Goal: Task Accomplishment & Management: Manage account settings

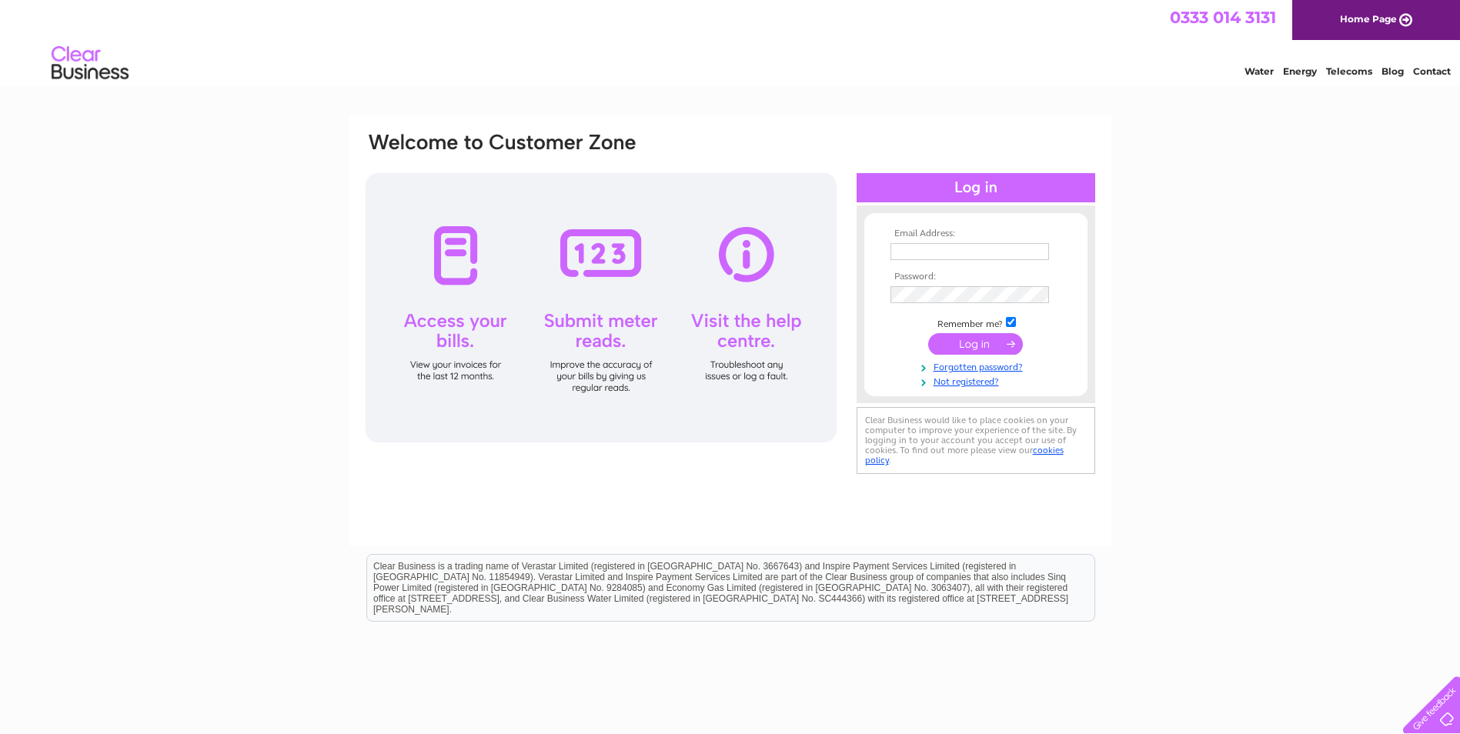
type input "andrew@theparadisepalms.com"
click at [989, 342] on input "submit" at bounding box center [975, 344] width 95 height 22
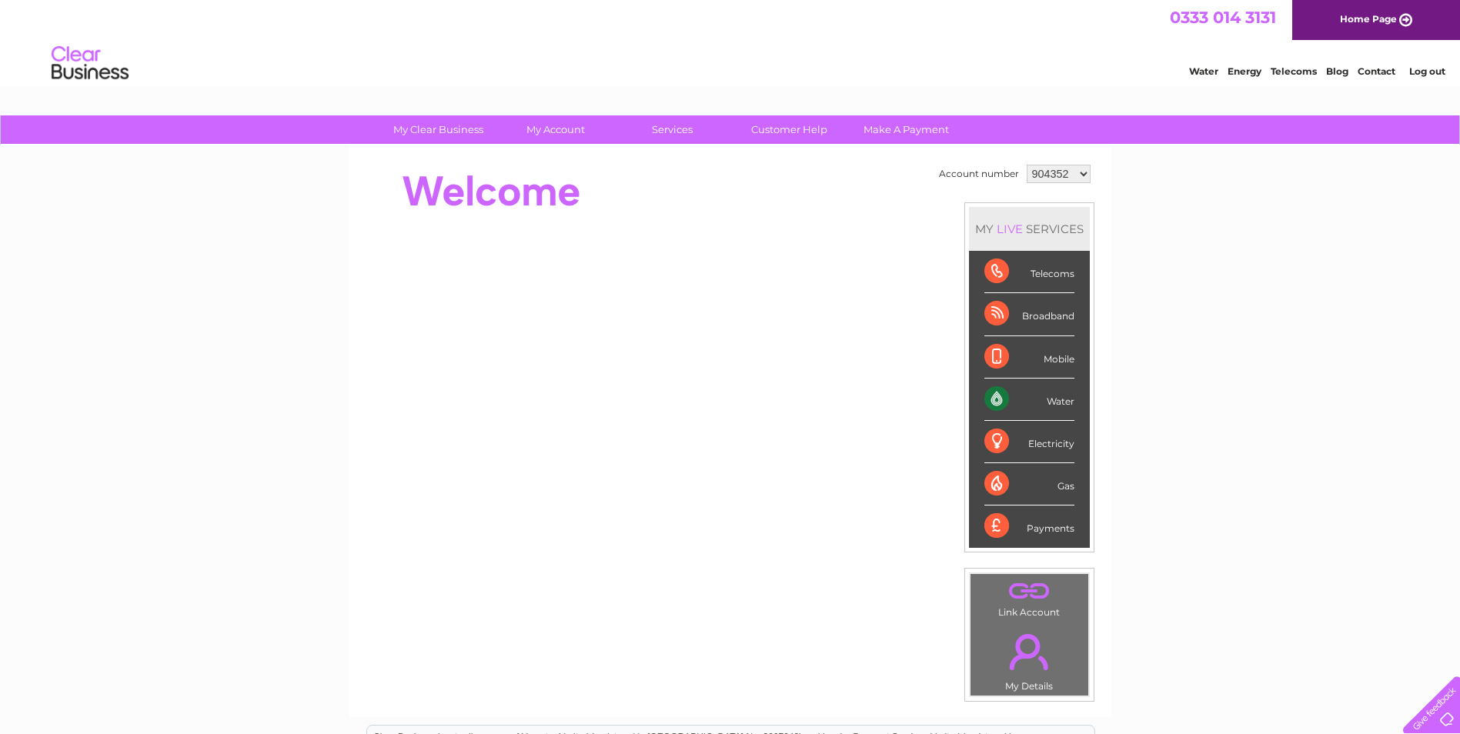
click at [1077, 172] on select "904352 3025834" at bounding box center [1059, 174] width 64 height 18
click at [1081, 174] on select "904352 3025834" at bounding box center [1059, 174] width 64 height 18
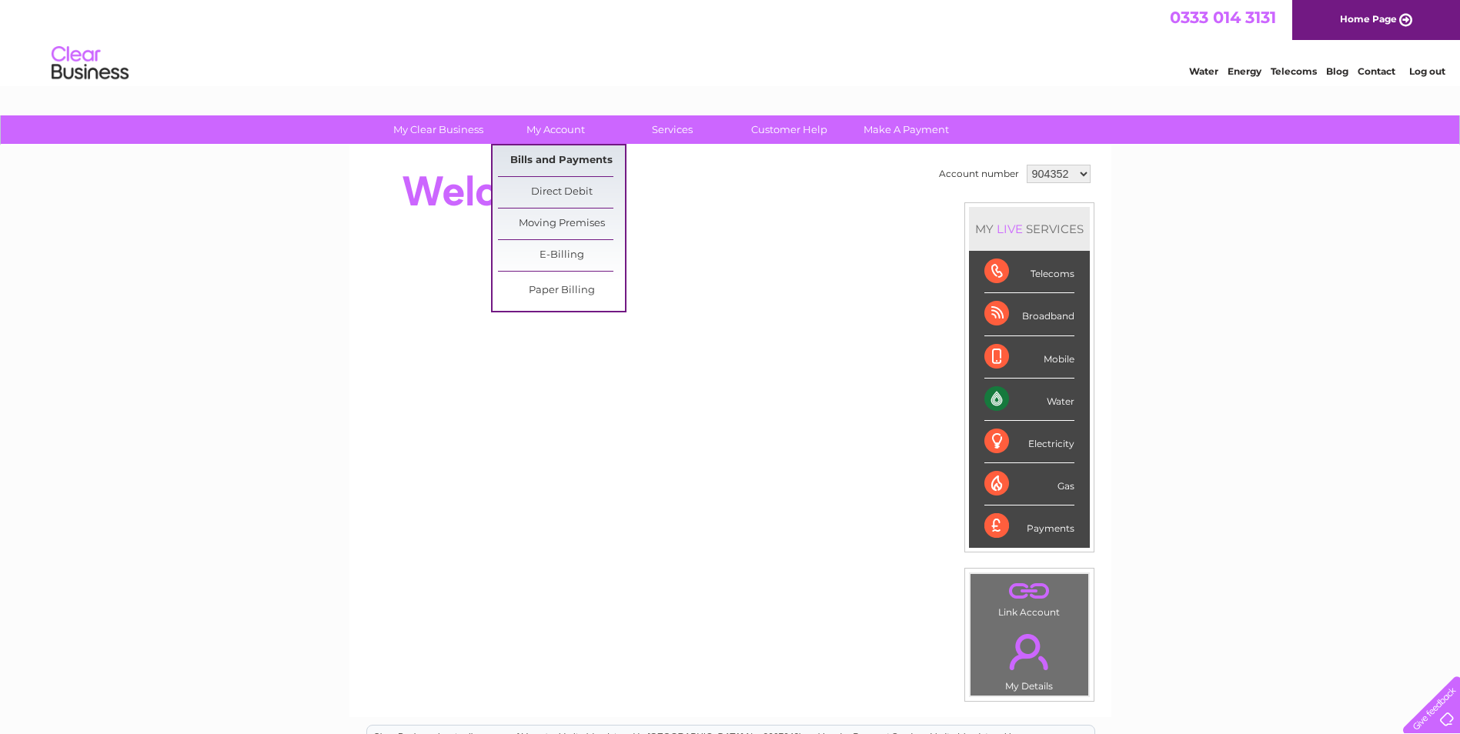
click at [563, 155] on link "Bills and Payments" at bounding box center [561, 160] width 127 height 31
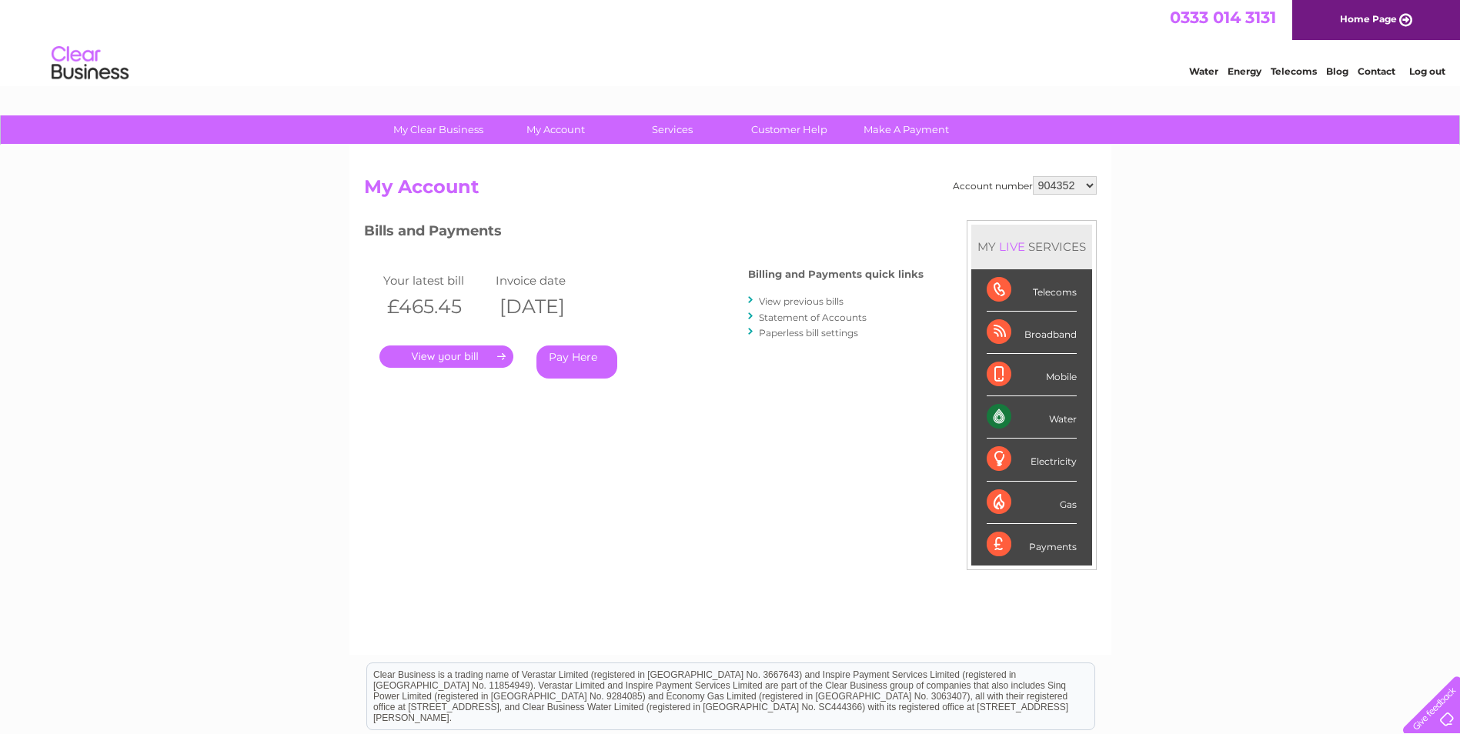
click at [1090, 184] on select "904352 3025834" at bounding box center [1065, 185] width 64 height 18
select select "3025834"
click at [1033, 176] on select "904352 3025834" at bounding box center [1065, 185] width 64 height 18
click at [480, 360] on link "." at bounding box center [446, 357] width 134 height 22
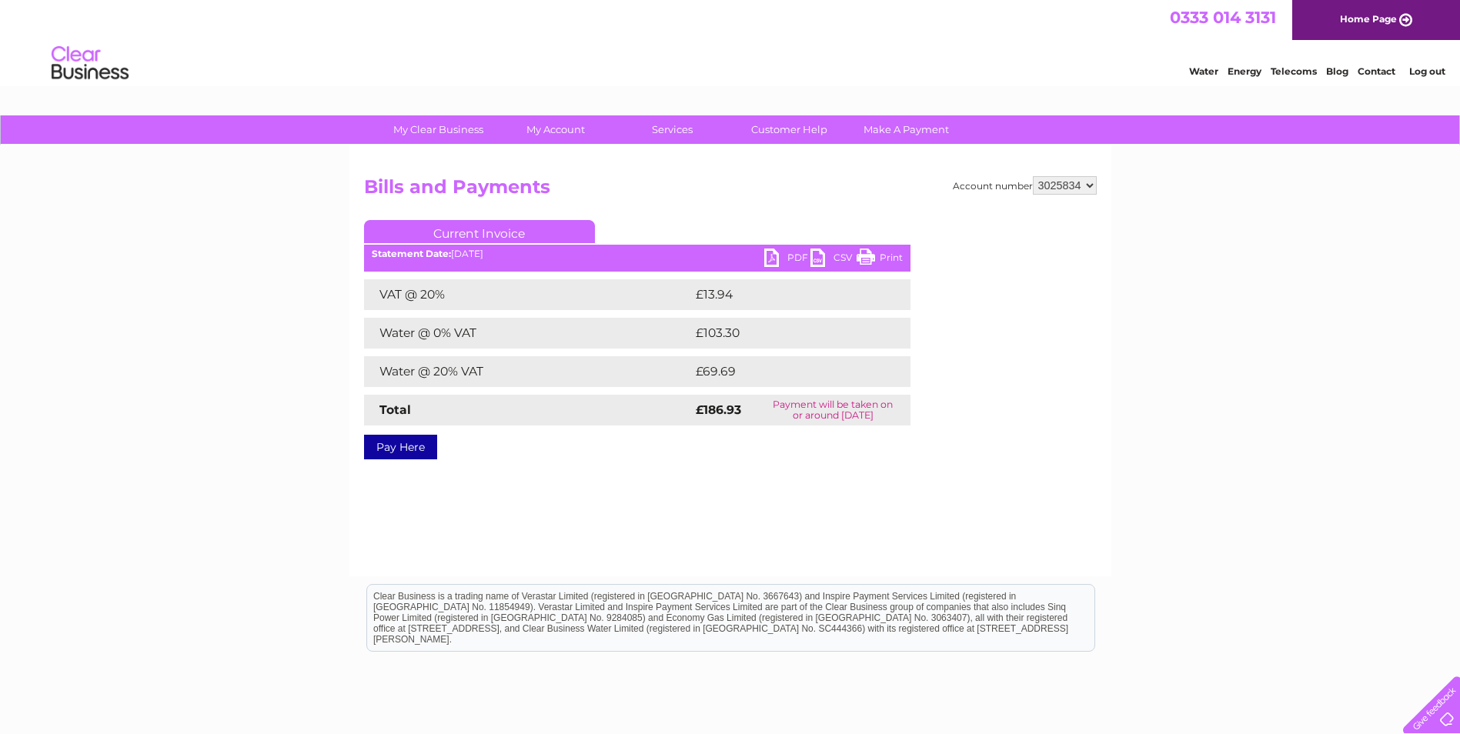
click at [786, 262] on link "PDF" at bounding box center [787, 260] width 46 height 22
